Goal: Information Seeking & Learning: Learn about a topic

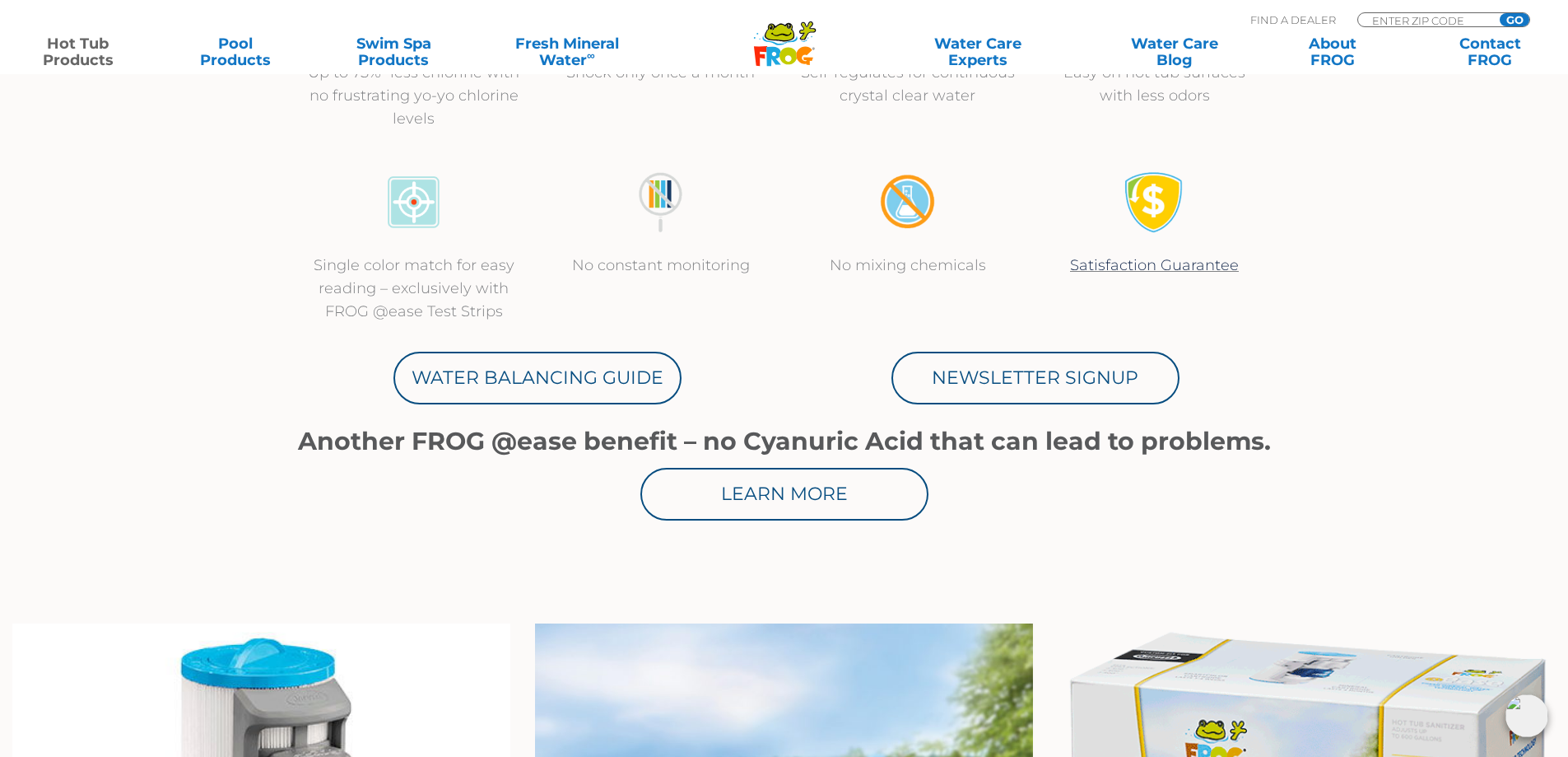
scroll to position [741, 0]
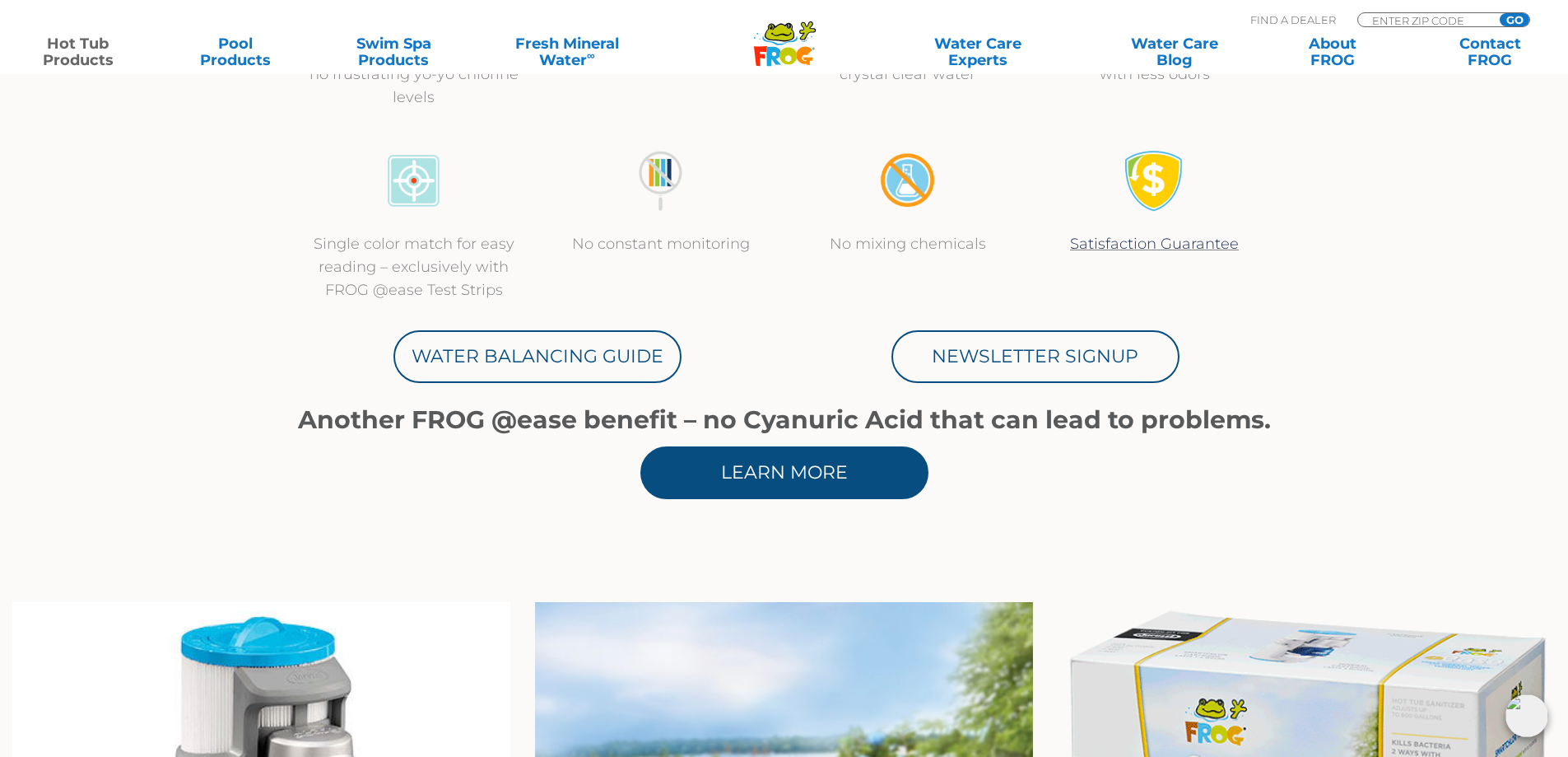
click at [788, 459] on link "Learn More" at bounding box center [785, 473] width 288 height 53
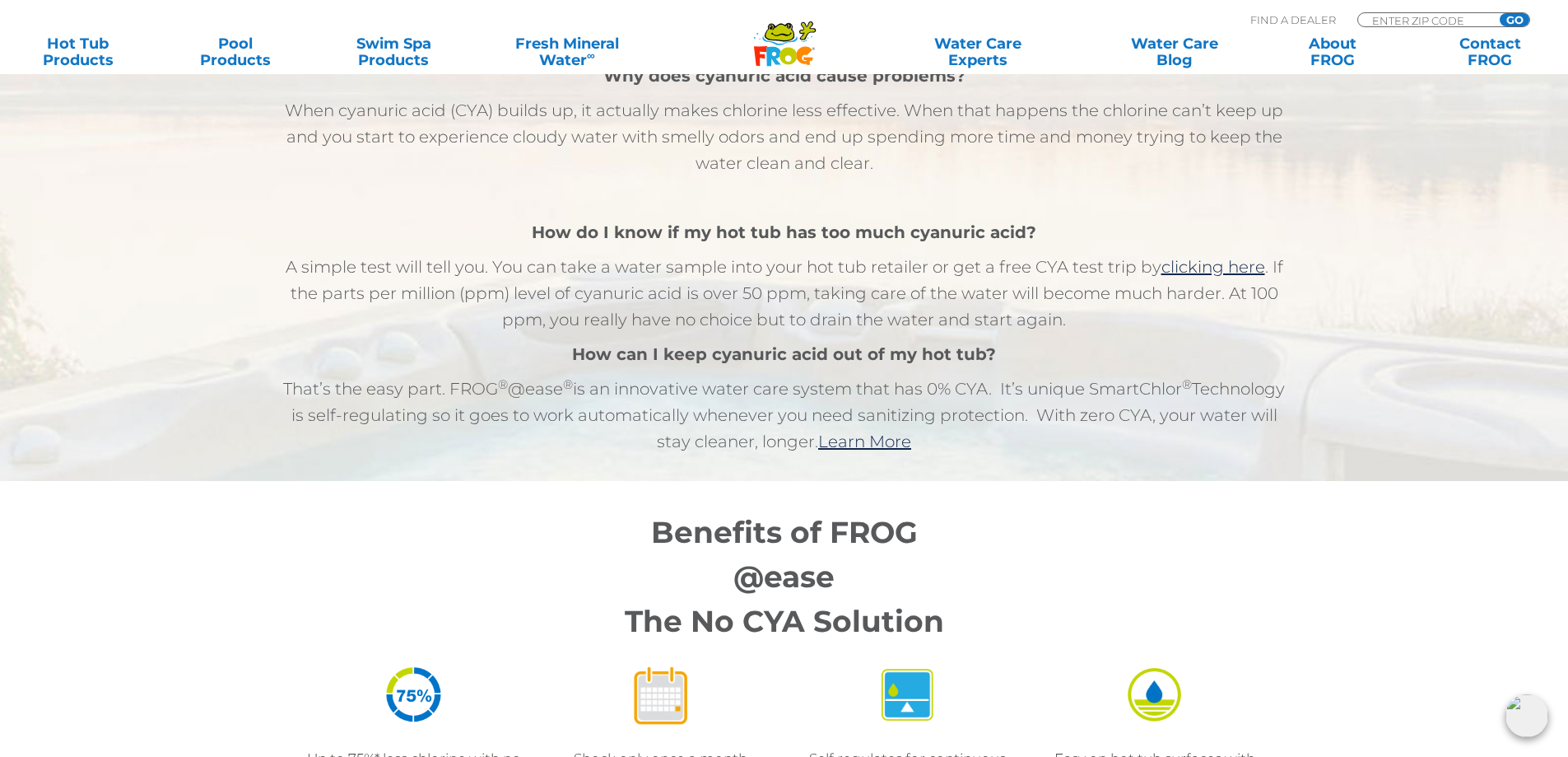
scroll to position [1153, 0]
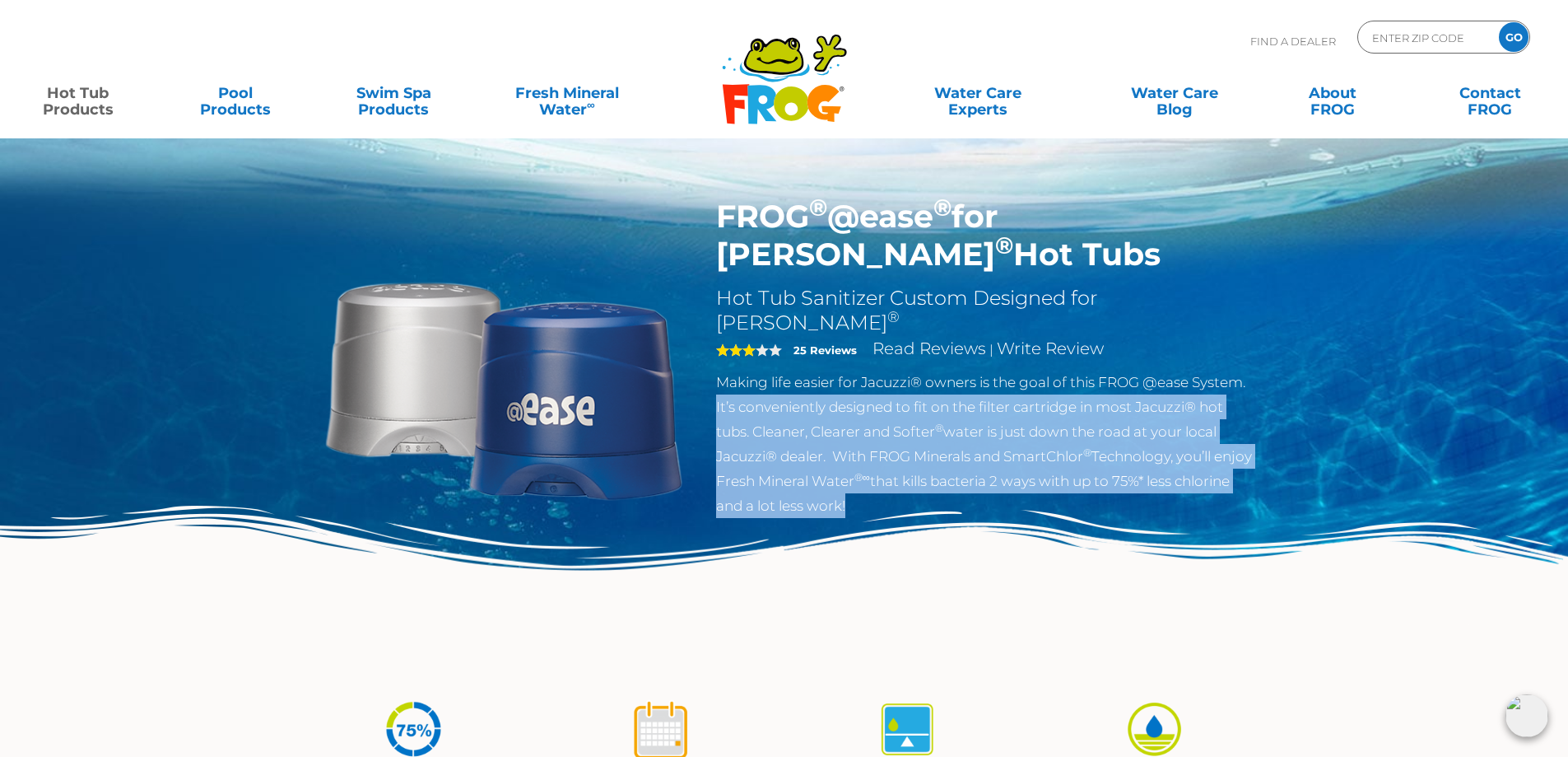
drag, startPoint x: 717, startPoint y: 379, endPoint x: 900, endPoint y: 481, distance: 209.5
click at [900, 481] on p "Making life easier for Jacuzzi® owners is the goal of this FROG @ease System. I…" at bounding box center [985, 444] width 538 height 149
copy p "It’s conveniently designed to fit on the filter cartridge in most Jacuzzi® hot …"
